Goal: Information Seeking & Learning: Learn about a topic

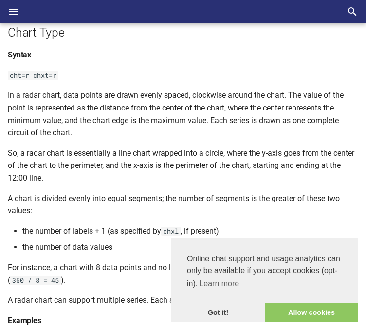
scroll to position [97, 0]
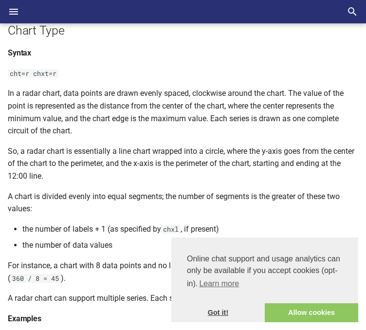
drag, startPoint x: 215, startPoint y: 311, endPoint x: 210, endPoint y: 308, distance: 5.4
click at [215, 311] on link "Got it!" at bounding box center [217, 312] width 93 height 19
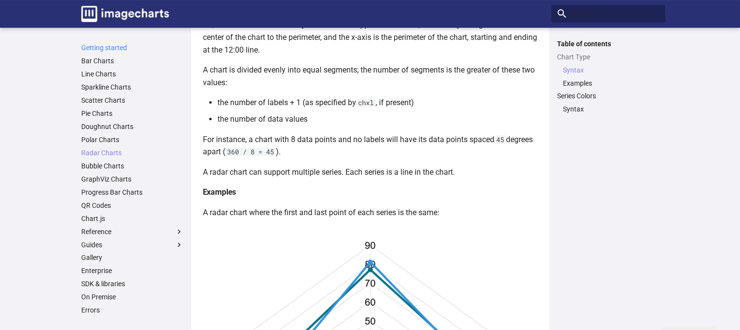
scroll to position [33, 0]
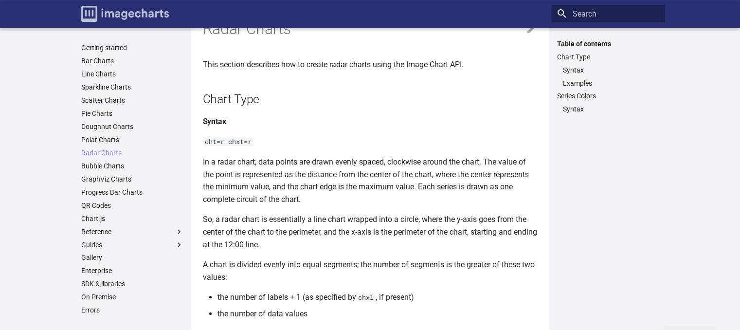
click at [125, 23] on link "Image-Charts documentation" at bounding box center [124, 14] width 95 height 24
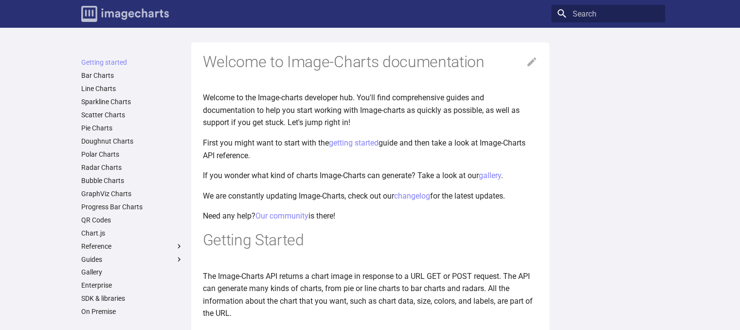
click at [152, 16] on img "Image-Charts documentation" at bounding box center [125, 14] width 88 height 16
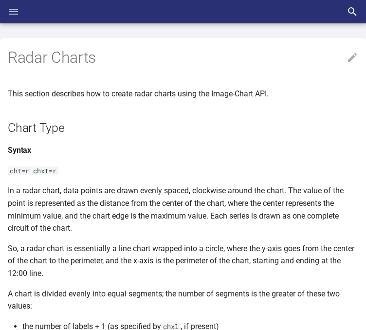
click at [18, 14] on icon "Header" at bounding box center [13, 12] width 9 height 6
click at [0, 0] on input "checkbox" at bounding box center [0, 0] width 0 height 0
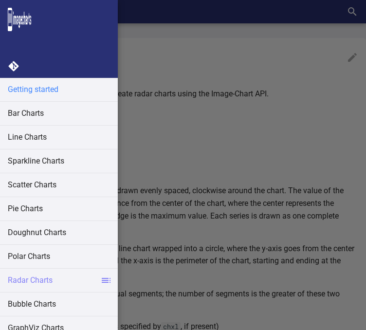
click at [57, 93] on link "Getting started" at bounding box center [59, 89] width 118 height 23
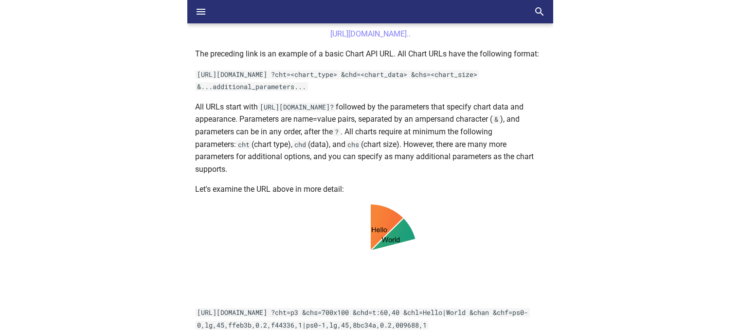
scroll to position [341, 0]
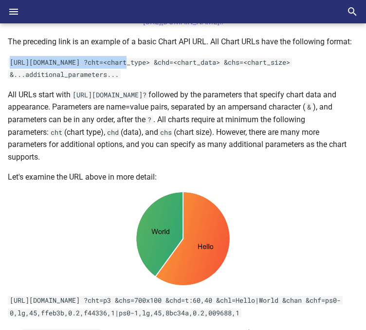
drag, startPoint x: 128, startPoint y: 73, endPoint x: 10, endPoint y: 75, distance: 118.7
click at [10, 75] on code "[URL][DOMAIN_NAME] ?cht=<chart_type> &chd=<chart_data> &chs=<chart_size> &...ad…" at bounding box center [150, 68] width 284 height 21
copy code "https://image-charts.com/chart"
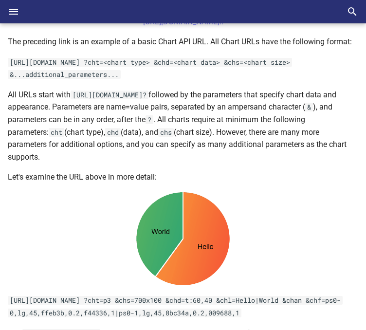
click at [186, 73] on code "[URL][DOMAIN_NAME] ?cht=<chart_type> &chd=<chart_data> &chs=<chart_size> &...ad…" at bounding box center [150, 68] width 284 height 21
click at [187, 76] on code "[URL][DOMAIN_NAME] ?cht=<chart_type> &chd=<chart_data> &chs=<chart_size> &...ad…" at bounding box center [150, 68] width 284 height 21
click at [92, 79] on p "[URL][DOMAIN_NAME] ?cht=<chart_type> &chd=<chart_data> &chs=<chart_size> &...ad…" at bounding box center [183, 68] width 350 height 25
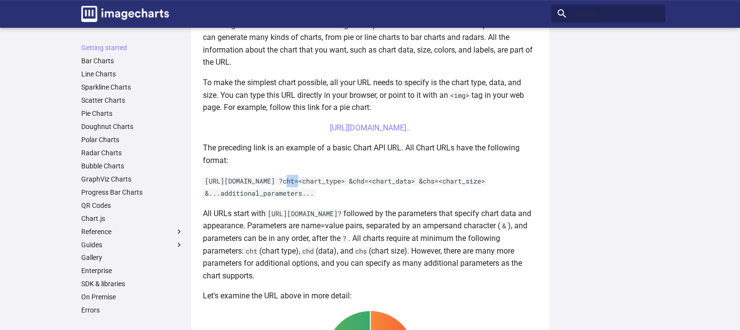
scroll to position [243, 0]
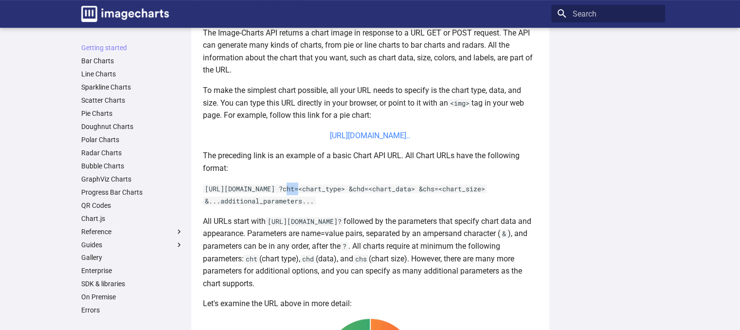
click at [365, 135] on link "https://image-charts.com/chart?chs=700x190&chd=t:60,40&cht=p3&chl=Hello%7CWorld…" at bounding box center [370, 135] width 80 height 9
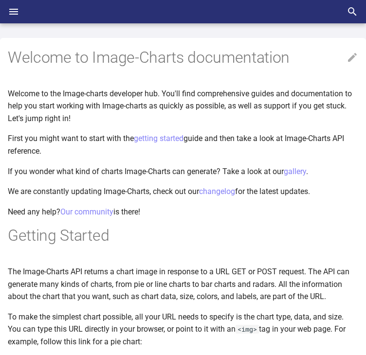
click at [18, 11] on icon "Header" at bounding box center [14, 12] width 12 height 12
click at [0, 0] on input "checkbox" at bounding box center [0, 0] width 0 height 0
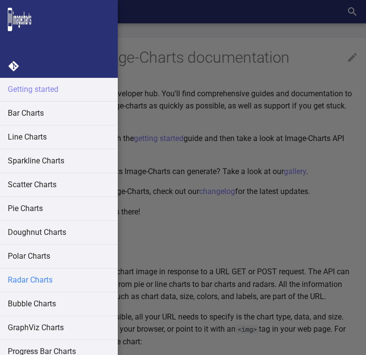
click at [24, 272] on link "Radar Charts" at bounding box center [59, 280] width 118 height 23
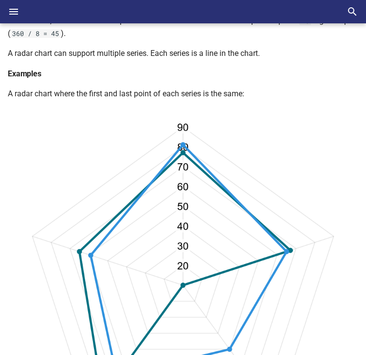
scroll to position [341, 0]
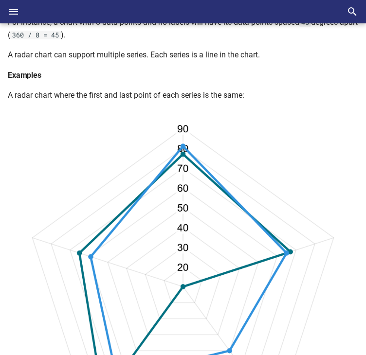
drag, startPoint x: 15, startPoint y: 12, endPoint x: 22, endPoint y: 94, distance: 82.0
click at [15, 12] on icon "Header" at bounding box center [14, 12] width 12 height 12
click at [0, 0] on input "checkbox" at bounding box center [0, 0] width 0 height 0
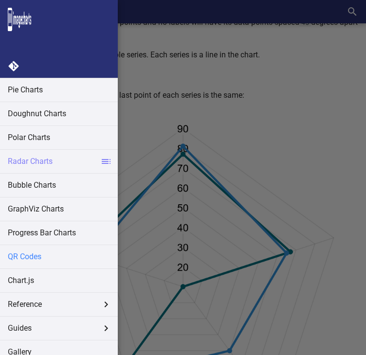
scroll to position [119, 0]
click at [100, 302] on span at bounding box center [106, 305] width 12 height 12
click at [0, 0] on input "Reference" at bounding box center [0, 0] width 0 height 0
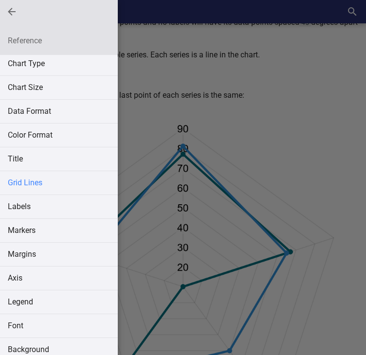
scroll to position [0, 0]
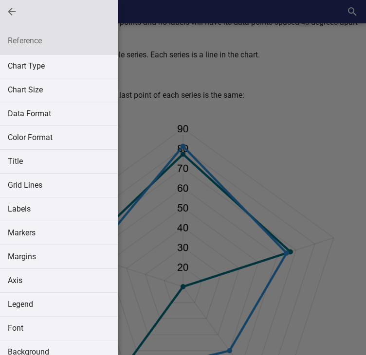
click at [12, 10] on span "Reference" at bounding box center [12, 12] width 12 height 12
click at [0, 0] on input "Reference" at bounding box center [0, 0] width 0 height 0
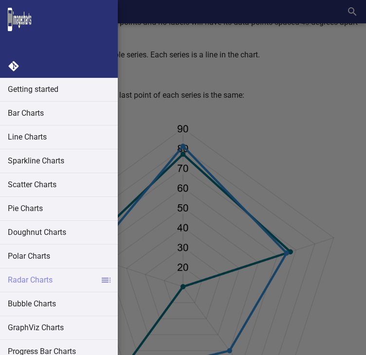
click at [311, 85] on label at bounding box center [183, 177] width 366 height 355
click at [0, 0] on input "checkbox" at bounding box center [0, 0] width 0 height 0
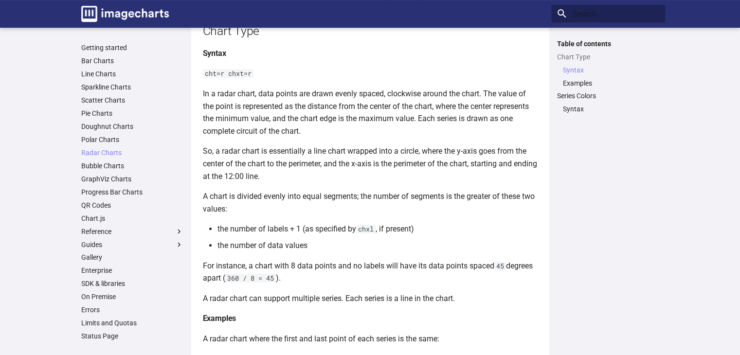
scroll to position [97, 0]
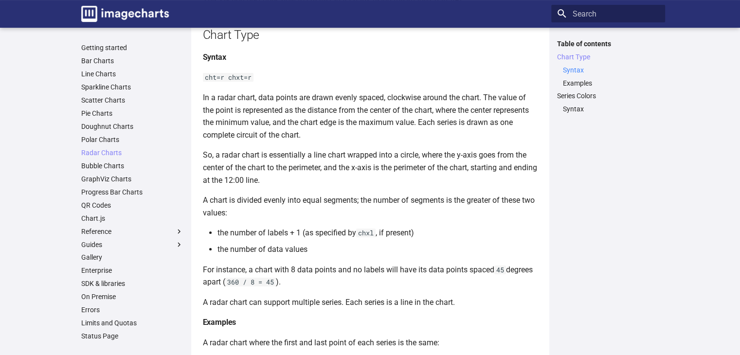
click at [365, 72] on link "Syntax" at bounding box center [611, 70] width 96 height 9
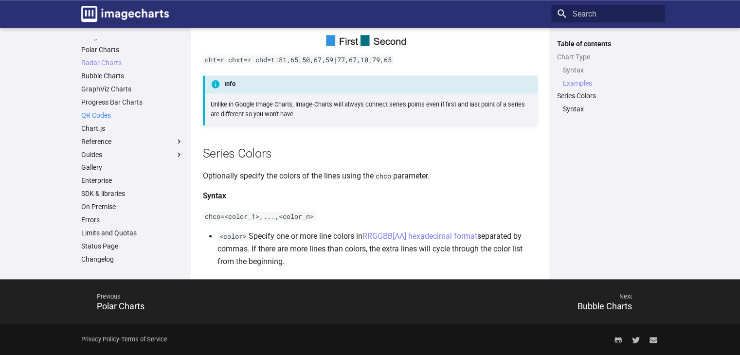
scroll to position [97, 0]
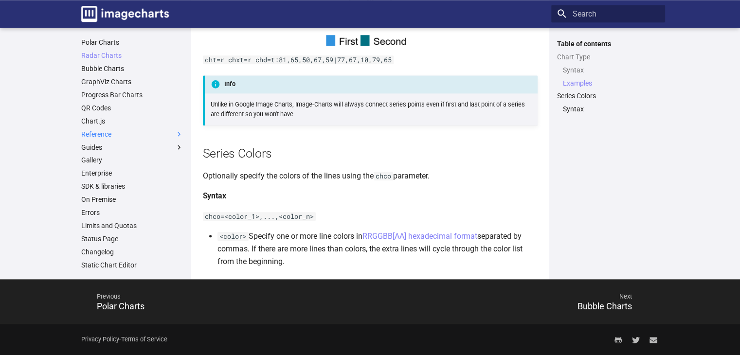
click at [107, 134] on label "Reference" at bounding box center [132, 134] width 102 height 9
click at [0, 0] on input "Reference" at bounding box center [0, 0] width 0 height 0
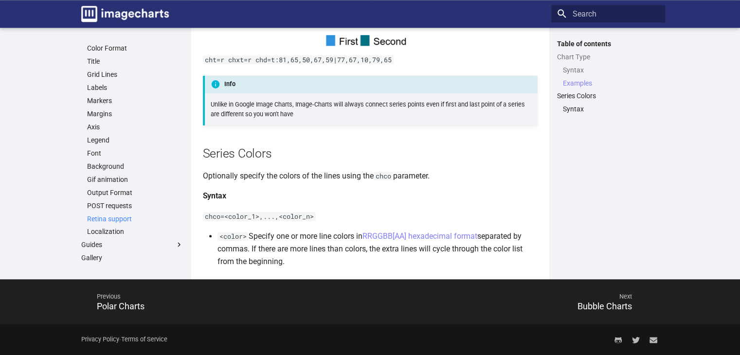
scroll to position [238, 0]
click at [123, 201] on link "POST requests" at bounding box center [135, 203] width 96 height 9
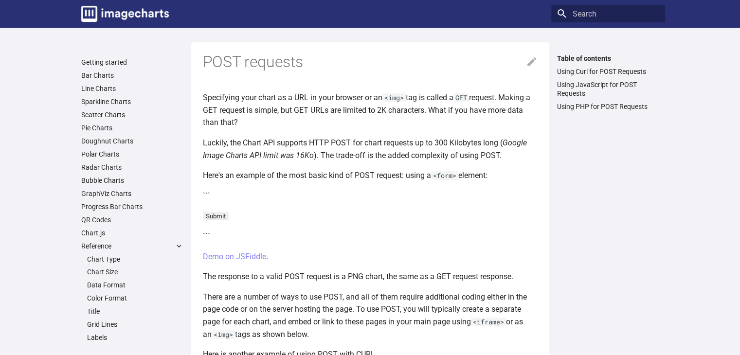
click at [210, 218] on input "submit" at bounding box center [216, 216] width 26 height 8
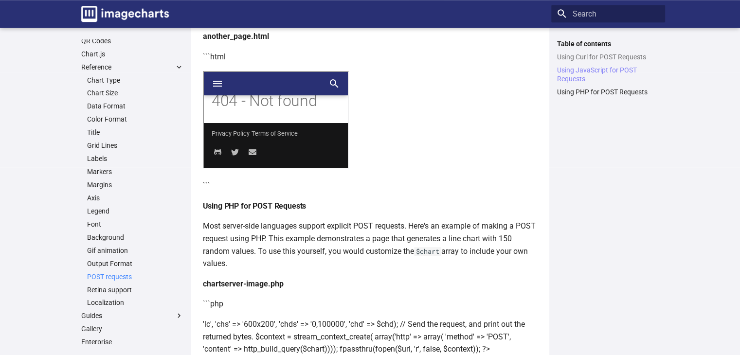
scroll to position [162, 0]
click at [119, 126] on link "Color Format" at bounding box center [135, 121] width 96 height 9
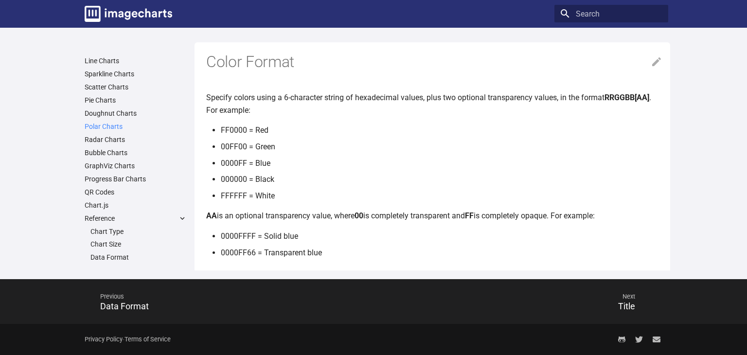
scroll to position [97, 0]
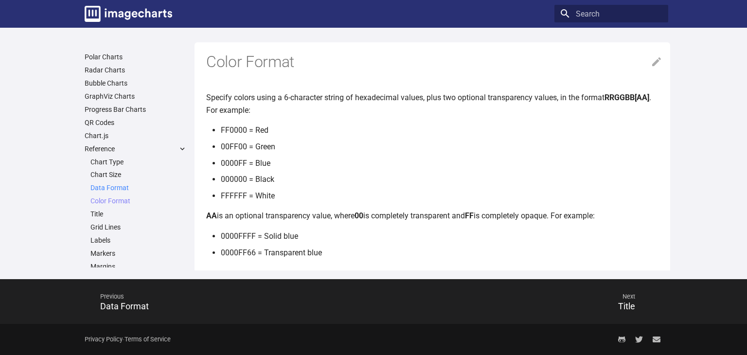
click at [130, 189] on link "Data Format" at bounding box center [139, 187] width 96 height 9
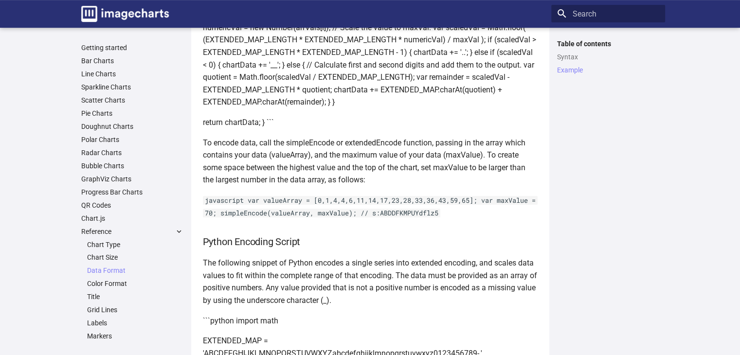
scroll to position [4136, 0]
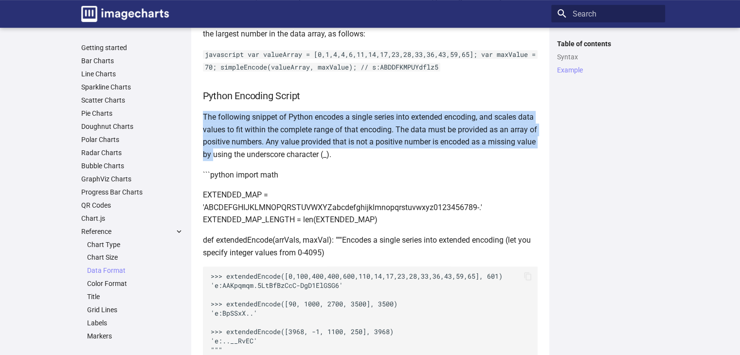
drag, startPoint x: 203, startPoint y: 121, endPoint x: 217, endPoint y: 162, distance: 42.9
click at [213, 156] on p "The following snippet of Python encodes a single series into extended encoding,…" at bounding box center [370, 136] width 335 height 50
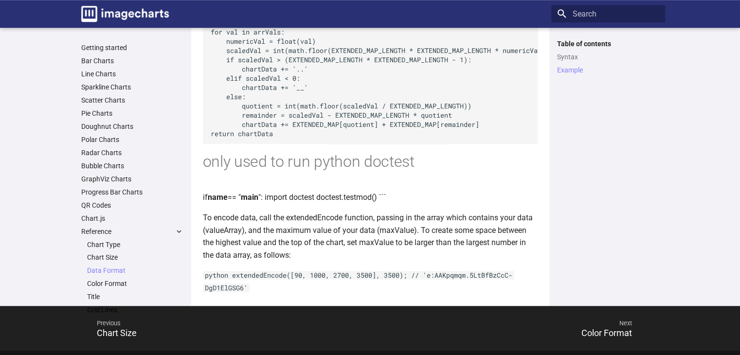
scroll to position [4476, 0]
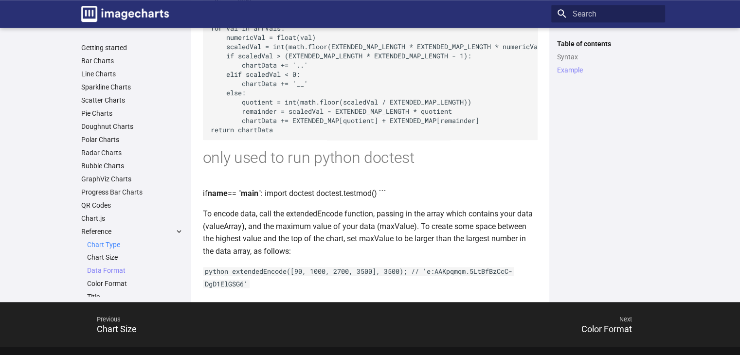
click at [118, 245] on link "Chart Type" at bounding box center [135, 244] width 96 height 9
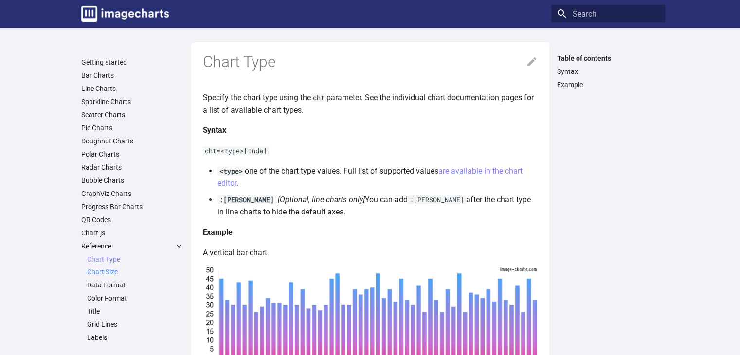
click at [112, 271] on link "Chart Size" at bounding box center [135, 272] width 96 height 9
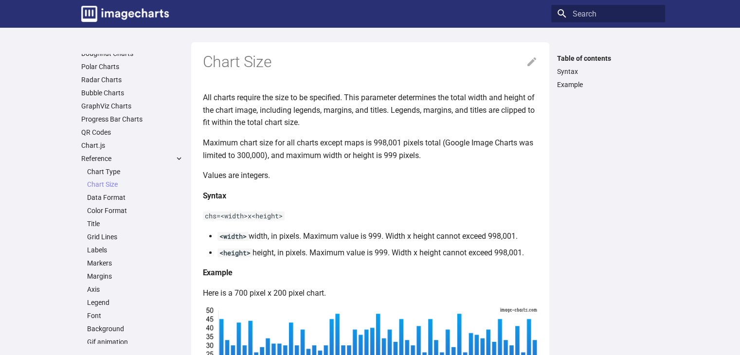
scroll to position [97, 0]
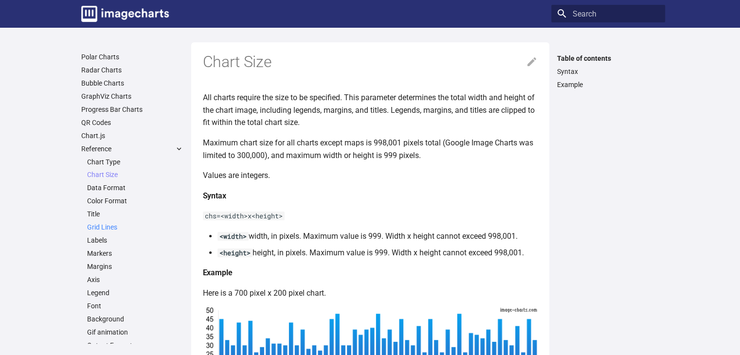
click at [101, 226] on link "Grid Lines" at bounding box center [135, 227] width 96 height 9
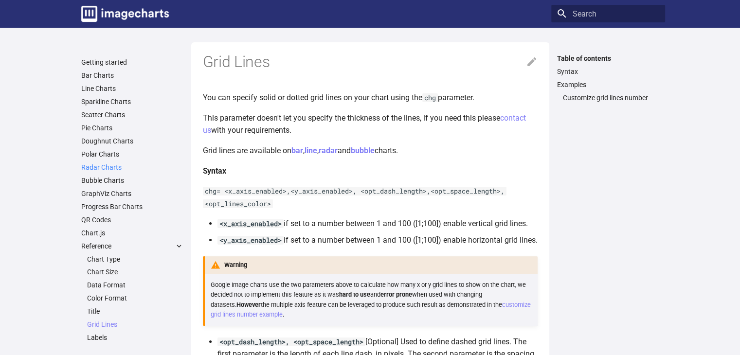
click at [113, 166] on link "Radar Charts" at bounding box center [132, 167] width 102 height 9
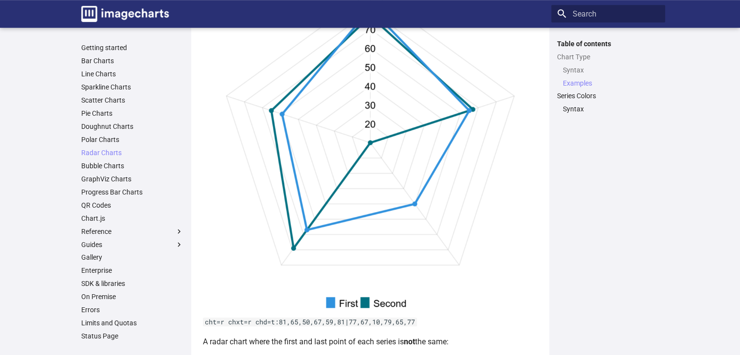
scroll to position [487, 0]
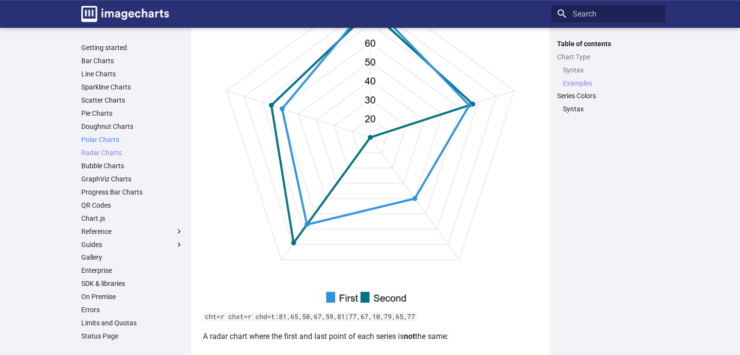
click at [85, 142] on link "Polar Charts" at bounding box center [132, 139] width 102 height 9
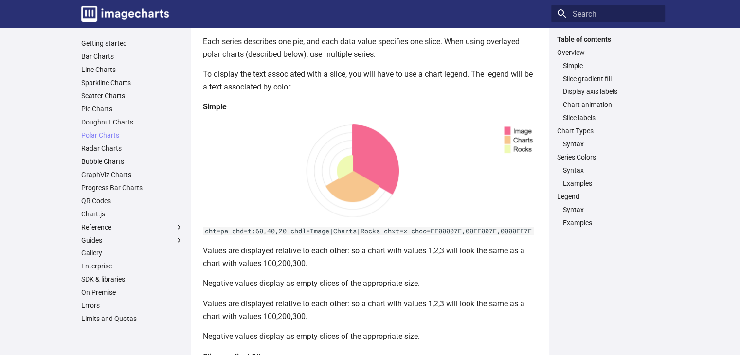
scroll to position [292, 0]
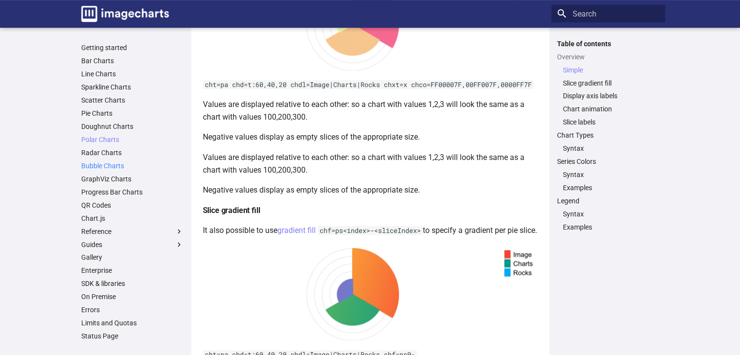
click at [93, 166] on link "Bubble Charts" at bounding box center [132, 166] width 102 height 9
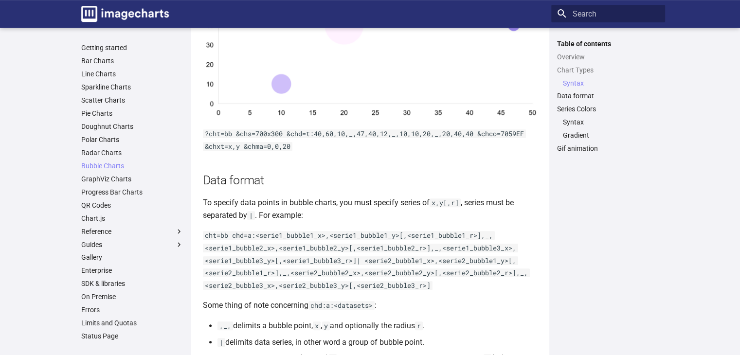
scroll to position [438, 0]
click at [103, 179] on link "GraphViz Charts" at bounding box center [132, 179] width 102 height 9
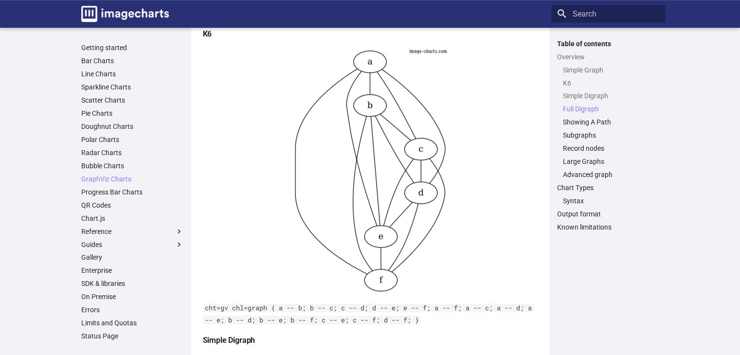
scroll to position [730, 0]
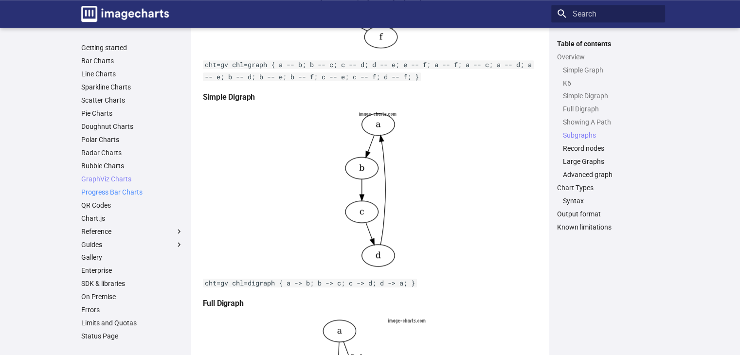
click at [146, 191] on link "Progress Bar Charts" at bounding box center [132, 192] width 102 height 9
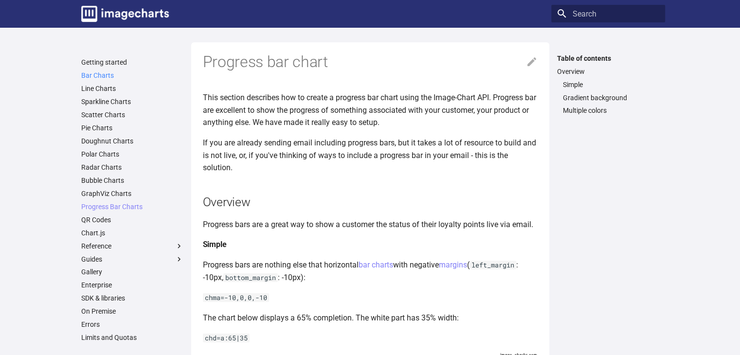
click at [99, 71] on link "Bar Charts" at bounding box center [132, 75] width 102 height 9
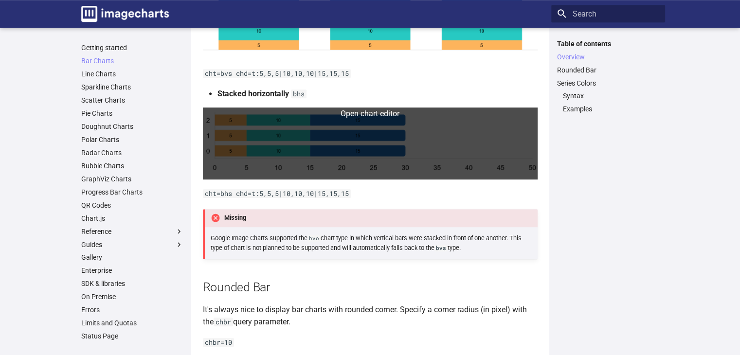
scroll to position [535, 0]
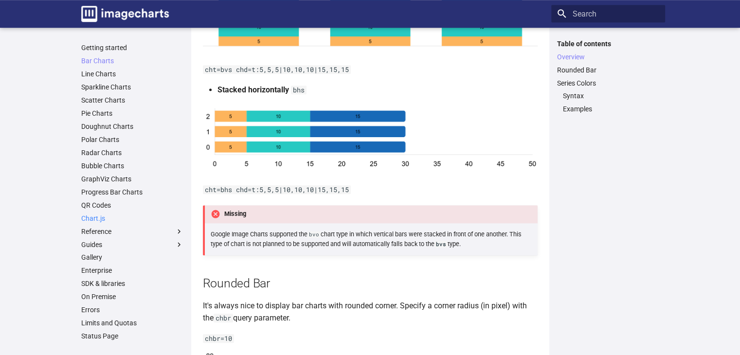
click at [111, 220] on link "Chart.js" at bounding box center [132, 218] width 102 height 9
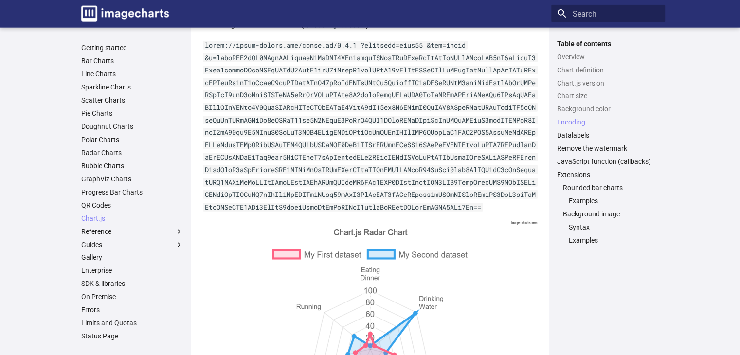
scroll to position [2481, 0]
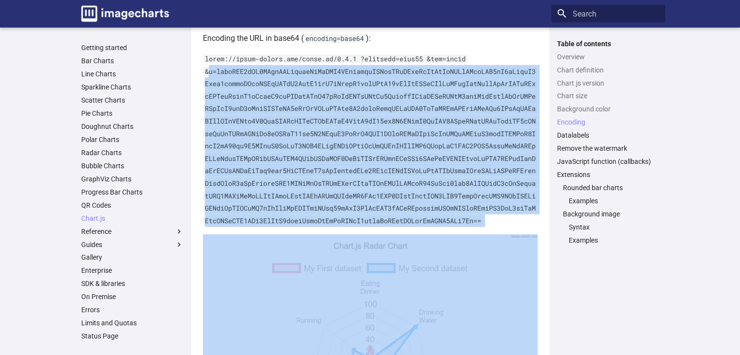
drag, startPoint x: 208, startPoint y: 113, endPoint x: 279, endPoint y: 296, distance: 195.6
click at [284, 291] on article "Chart.js Overview On this page, you’ll learn: What is Chart.js How to use Chart…" at bounding box center [370, 252] width 335 height 5383
click at [277, 297] on img at bounding box center [370, 335] width 335 height 201
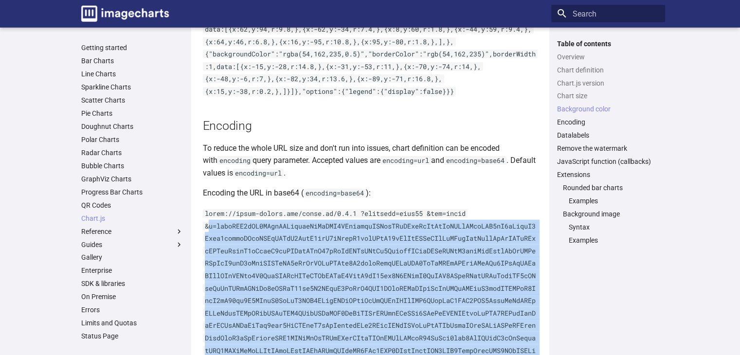
scroll to position [2336, 0]
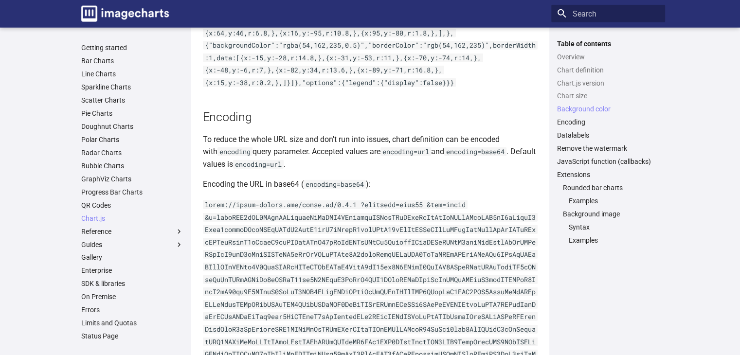
click at [642, 305] on div "Table of contents Overview Chart definition Chart.js version Chart size Backgro…" at bounding box center [608, 191] width 114 height 304
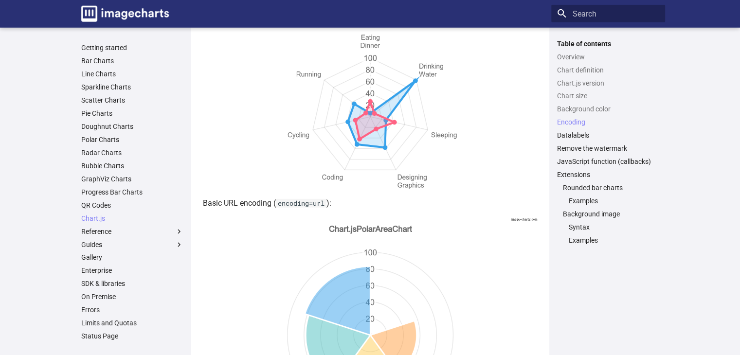
scroll to position [2725, 0]
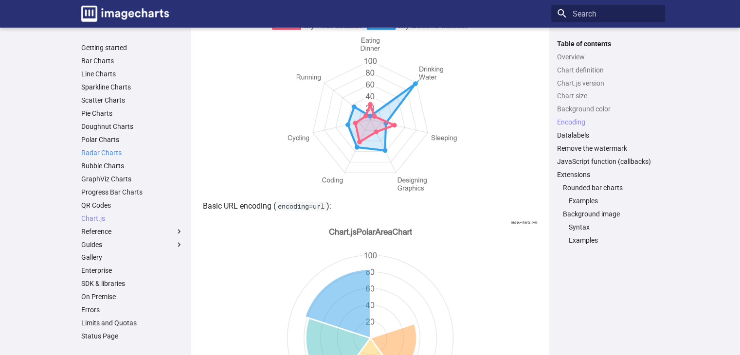
click at [101, 149] on link "Radar Charts" at bounding box center [132, 152] width 102 height 9
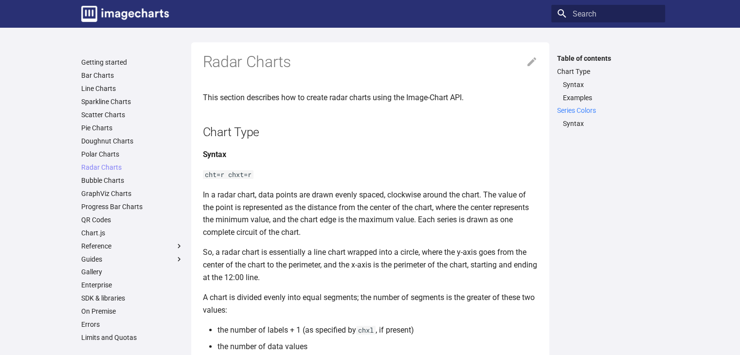
click at [564, 113] on link "Series Colors" at bounding box center [608, 110] width 102 height 9
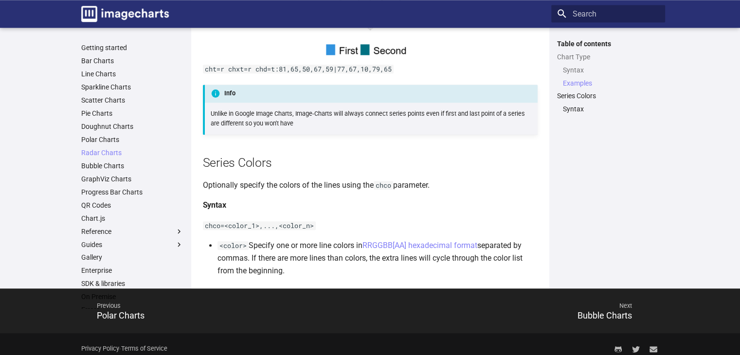
scroll to position [1127, 0]
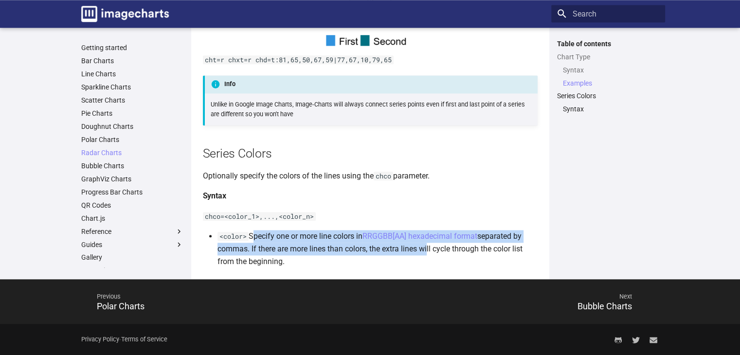
drag, startPoint x: 253, startPoint y: 238, endPoint x: 427, endPoint y: 253, distance: 174.8
click at [427, 253] on li "<color> Specify one or more line colors in RRGGBB[AA] hexadecimal format separa…" at bounding box center [377, 248] width 320 height 37
click at [425, 254] on li "<color> Specify one or more line colors in RRGGBB[AA] hexadecimal format separa…" at bounding box center [377, 248] width 320 height 37
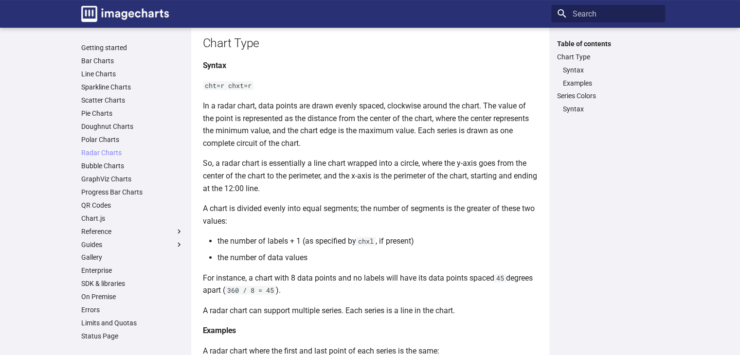
scroll to position [292, 0]
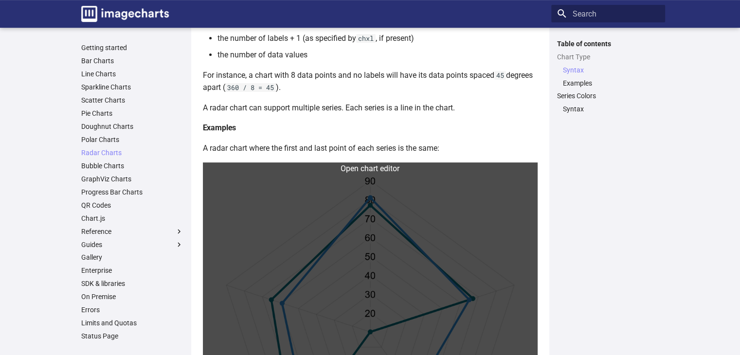
click at [319, 241] on link at bounding box center [370, 330] width 335 height 335
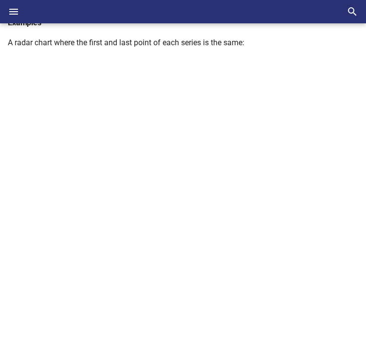
scroll to position [389, 0]
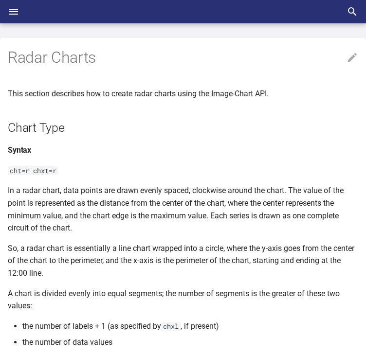
scroll to position [389, 0]
